Goal: Transaction & Acquisition: Purchase product/service

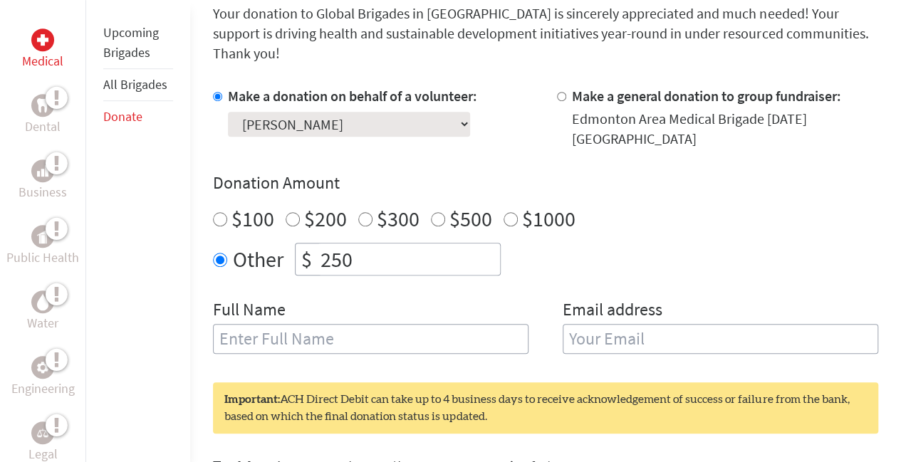
scroll to position [399, 0]
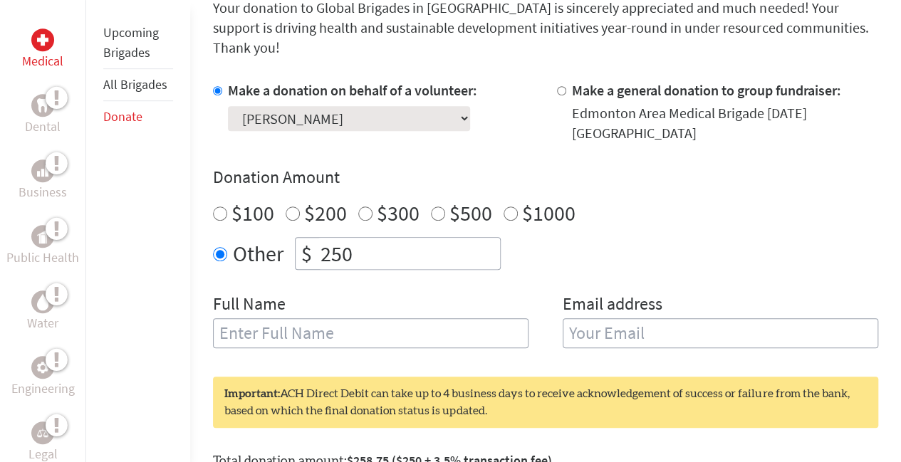
click at [310, 318] on input "text" at bounding box center [370, 333] width 315 height 30
type input "[PERSON_NAME]"
click at [622, 318] on input "email" at bounding box center [720, 333] width 315 height 30
type input "[EMAIL_ADDRESS][DOMAIN_NAME]"
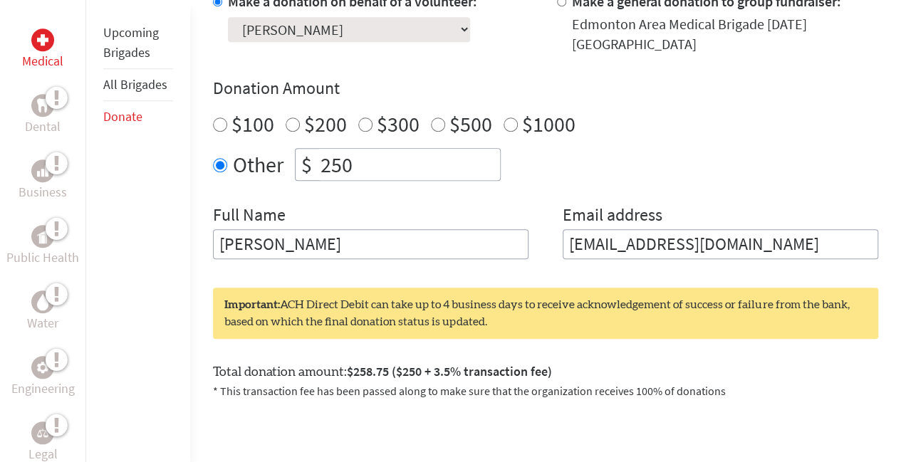
scroll to position [488, 0]
drag, startPoint x: 663, startPoint y: 214, endPoint x: 430, endPoint y: 213, distance: 232.8
click at [430, 213] on div "Full Name [PERSON_NAME] Email address [EMAIL_ADDRESS][DOMAIN_NAME]" at bounding box center [545, 240] width 665 height 73
type input "p"
type input "[EMAIL_ADDRESS][DOMAIN_NAME]"
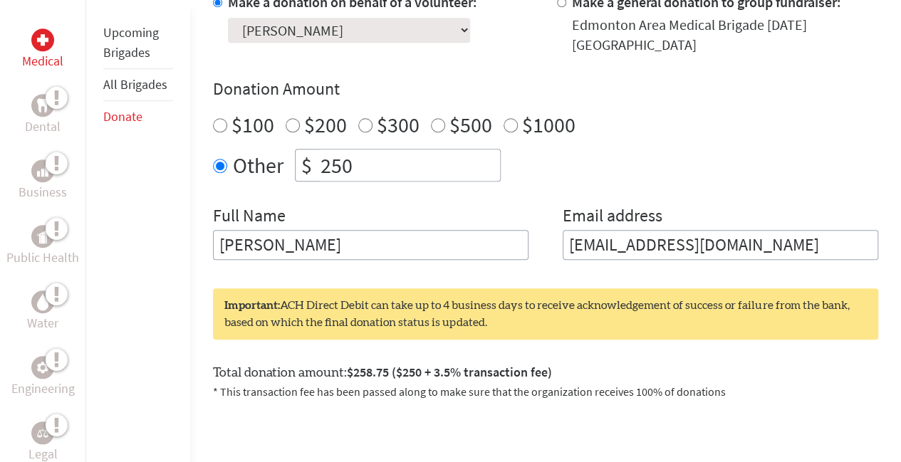
click at [606, 289] on form "Make a donation on behalf of a volunteer: Select a volunteer... [PERSON_NAME] […" at bounding box center [545, 276] width 665 height 569
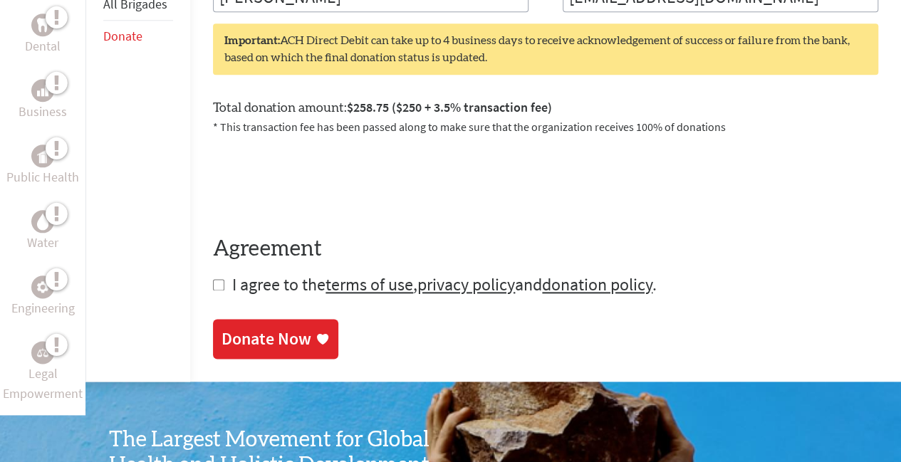
scroll to position [734, 0]
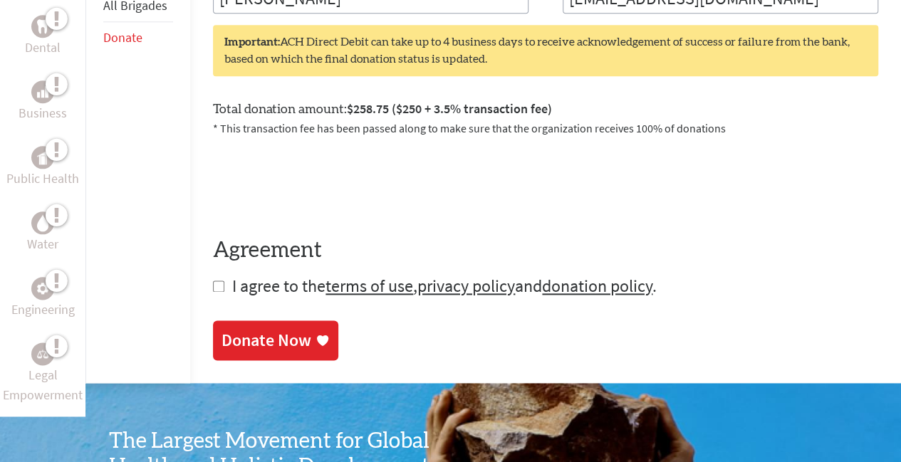
click at [213, 281] on input "checkbox" at bounding box center [218, 286] width 11 height 11
checkbox input "true"
click at [292, 330] on div "Donate Now" at bounding box center [266, 341] width 90 height 23
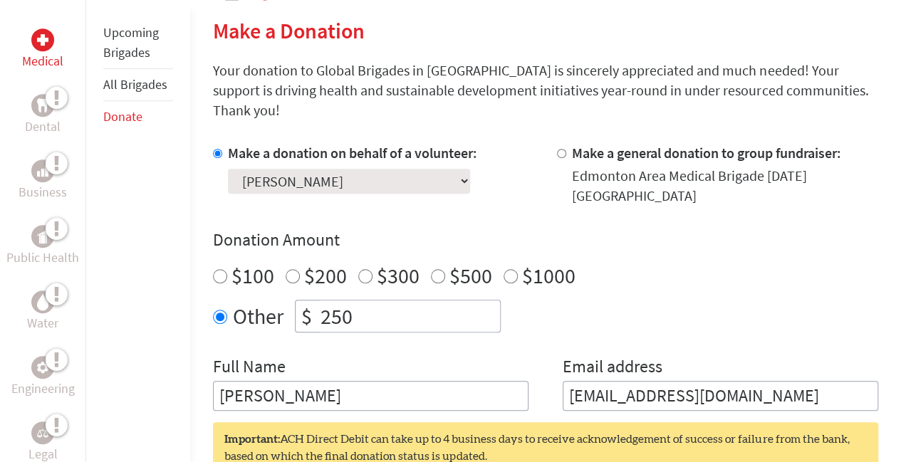
scroll to position [354, 0]
